Goal: Navigation & Orientation: Find specific page/section

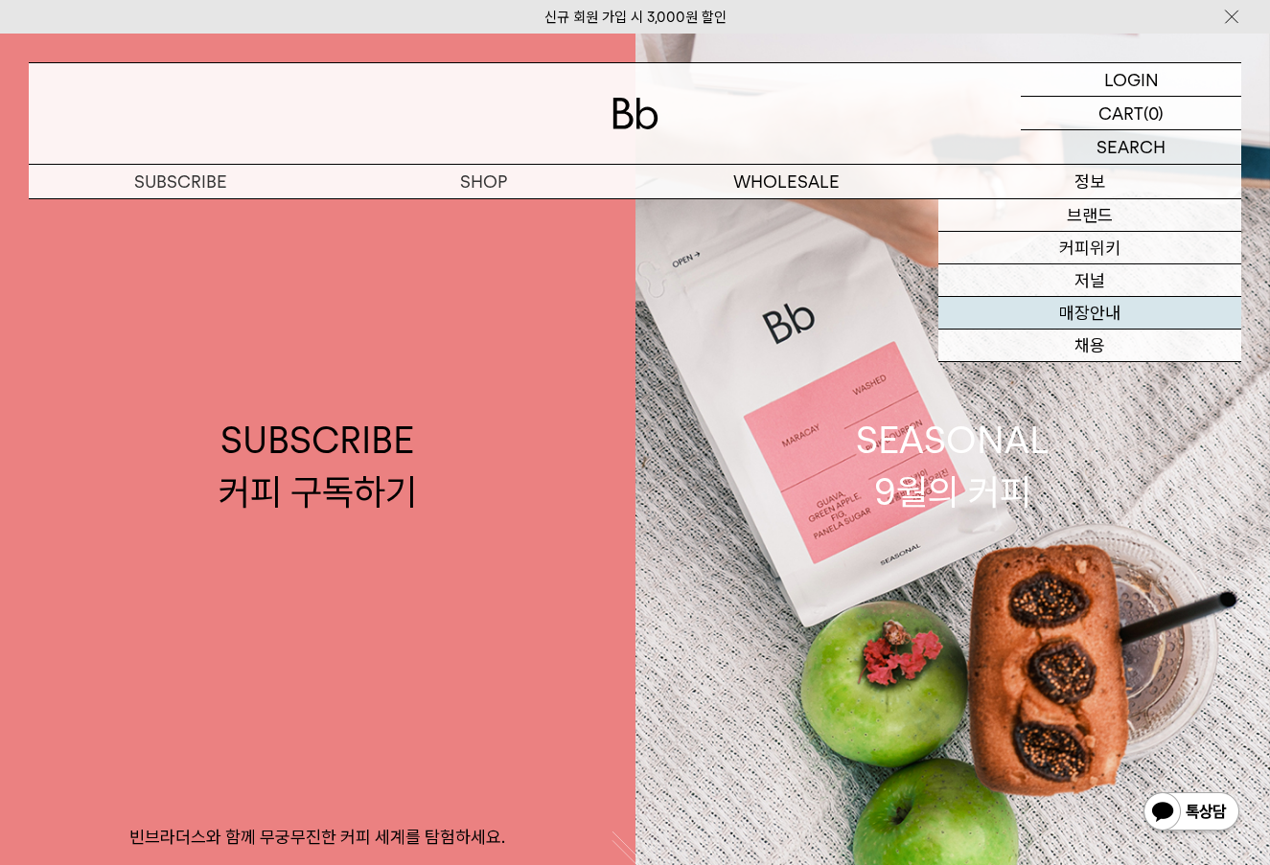
click at [1114, 305] on link "매장안내" at bounding box center [1089, 313] width 303 height 33
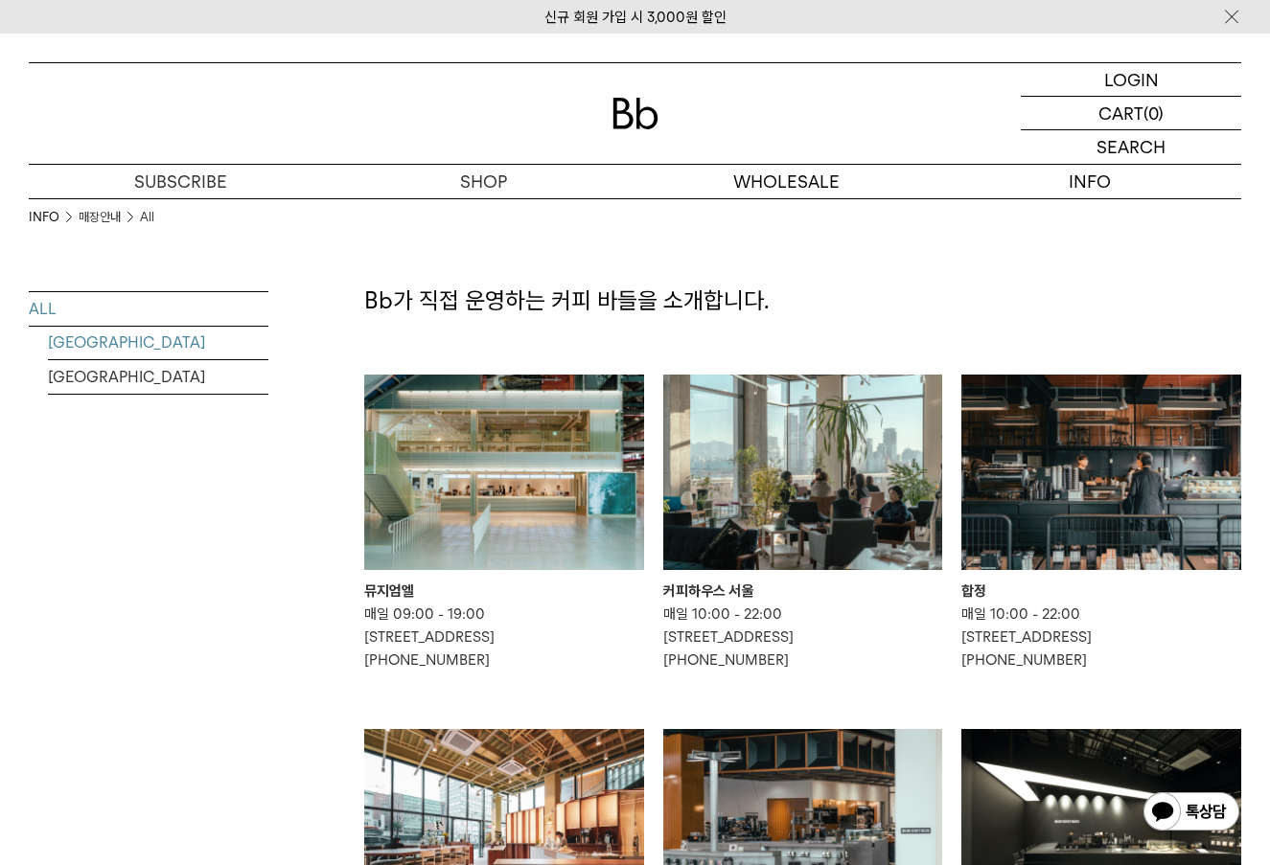
click at [163, 345] on link "[GEOGRAPHIC_DATA]" at bounding box center [158, 343] width 220 height 34
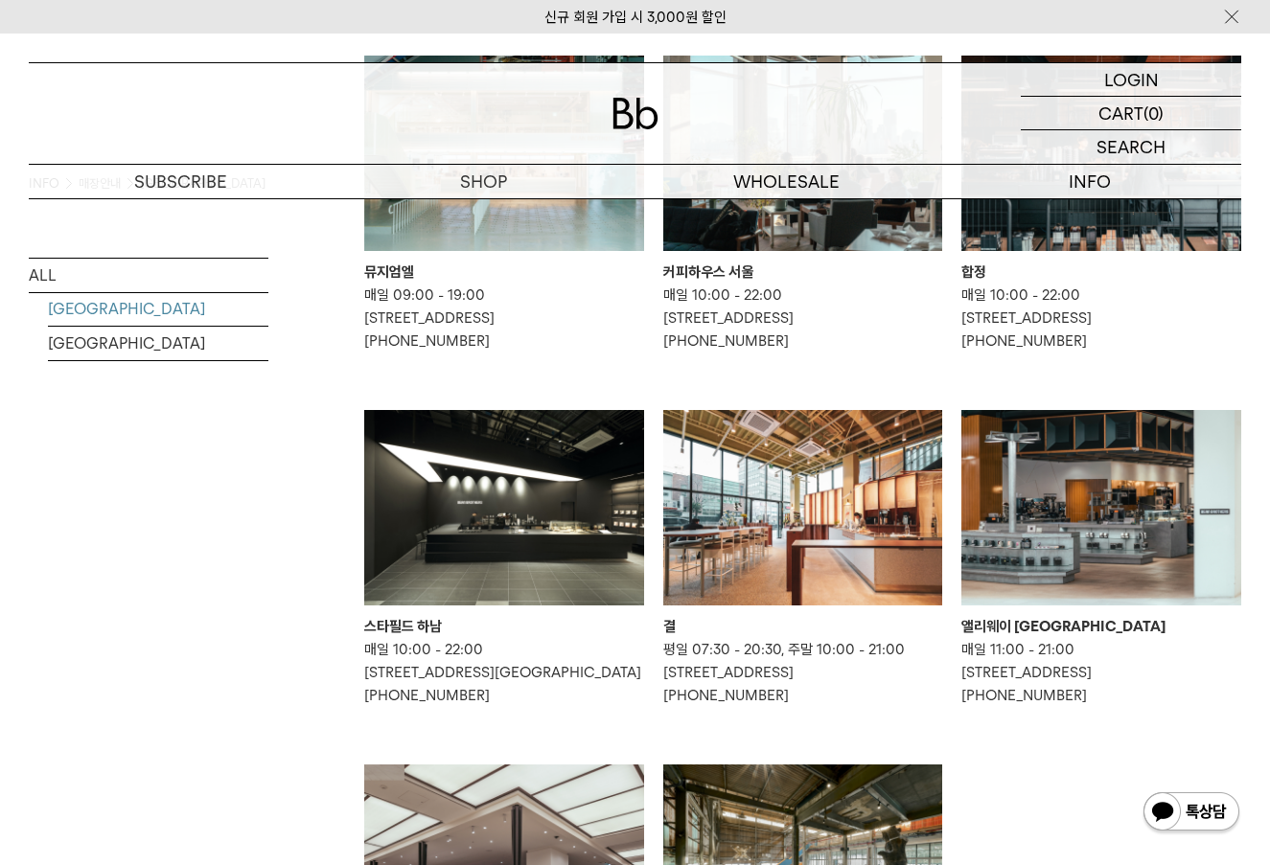
scroll to position [160, 0]
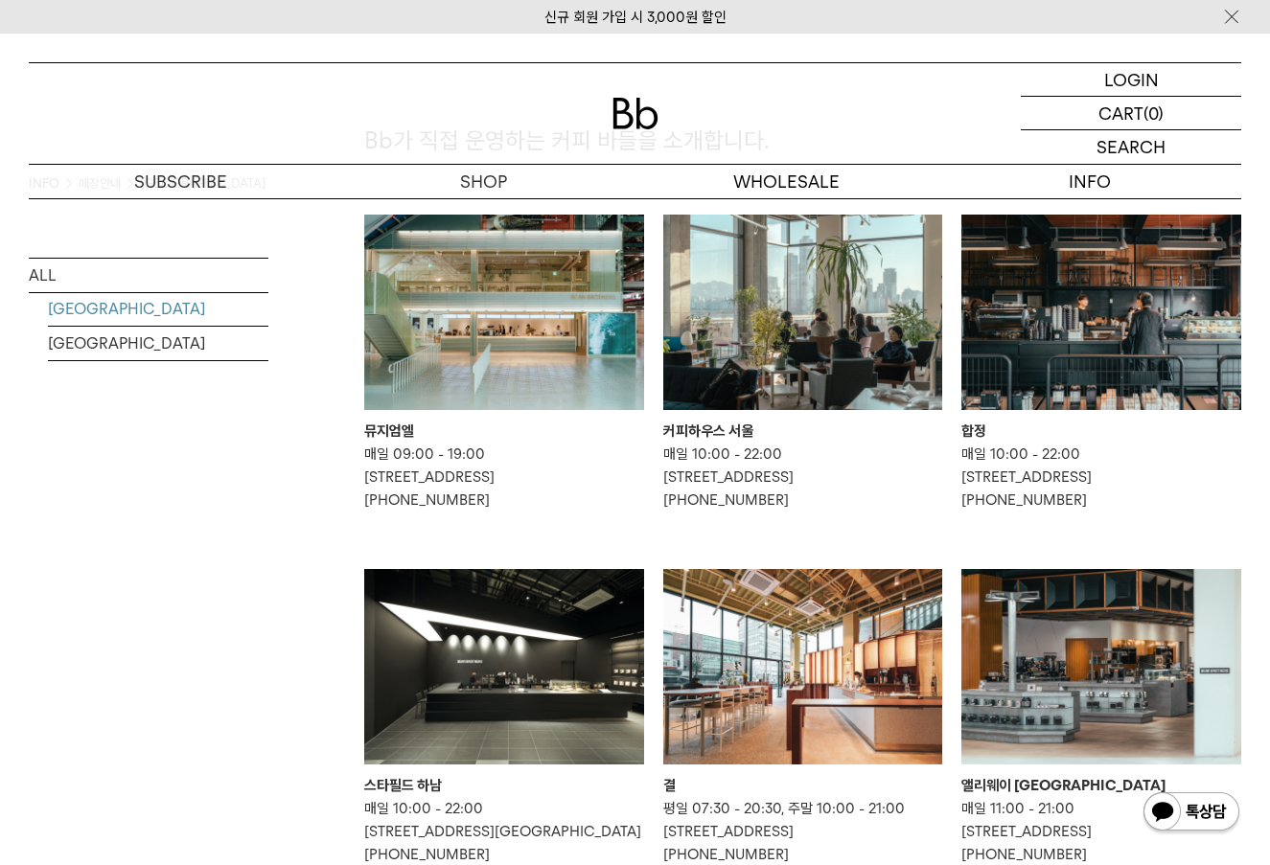
click at [1052, 296] on img at bounding box center [1101, 312] width 280 height 195
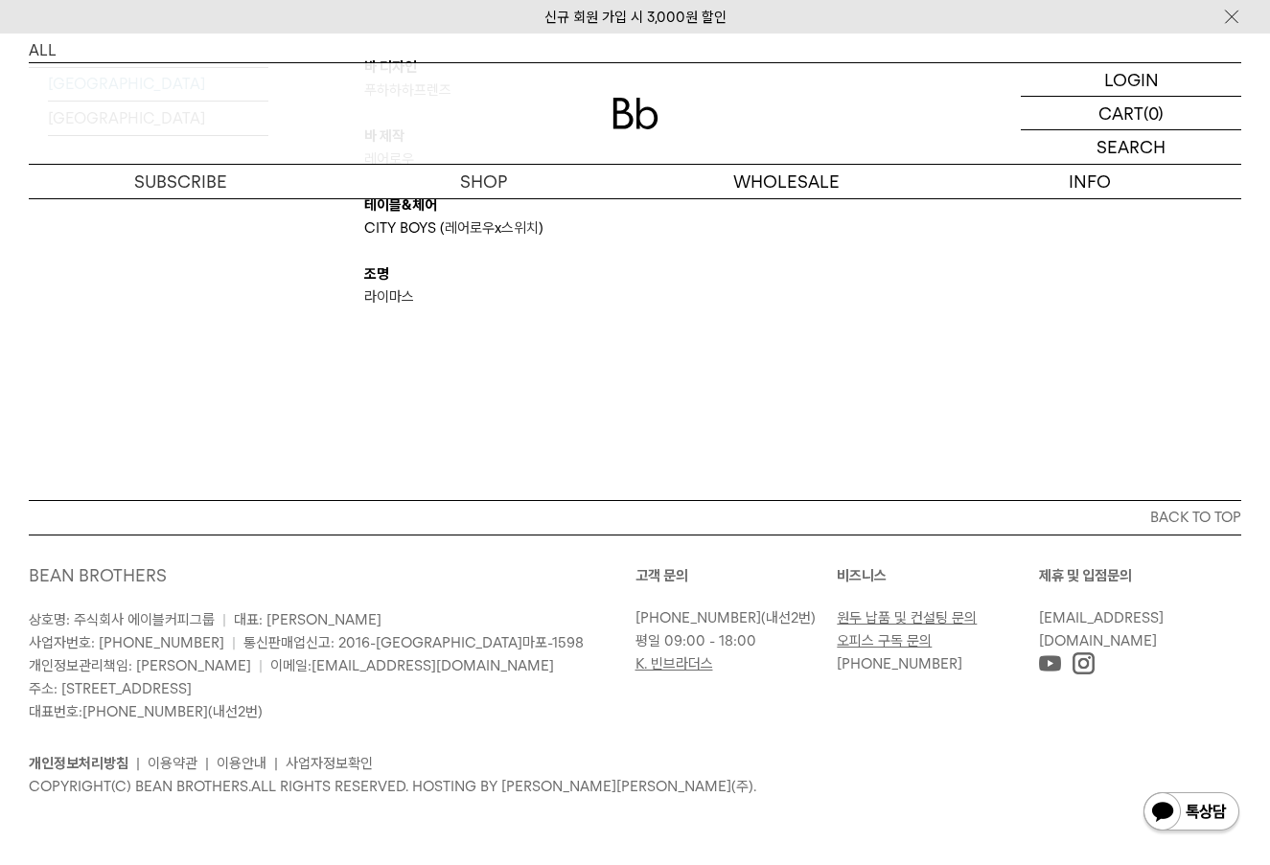
scroll to position [3559, 0]
